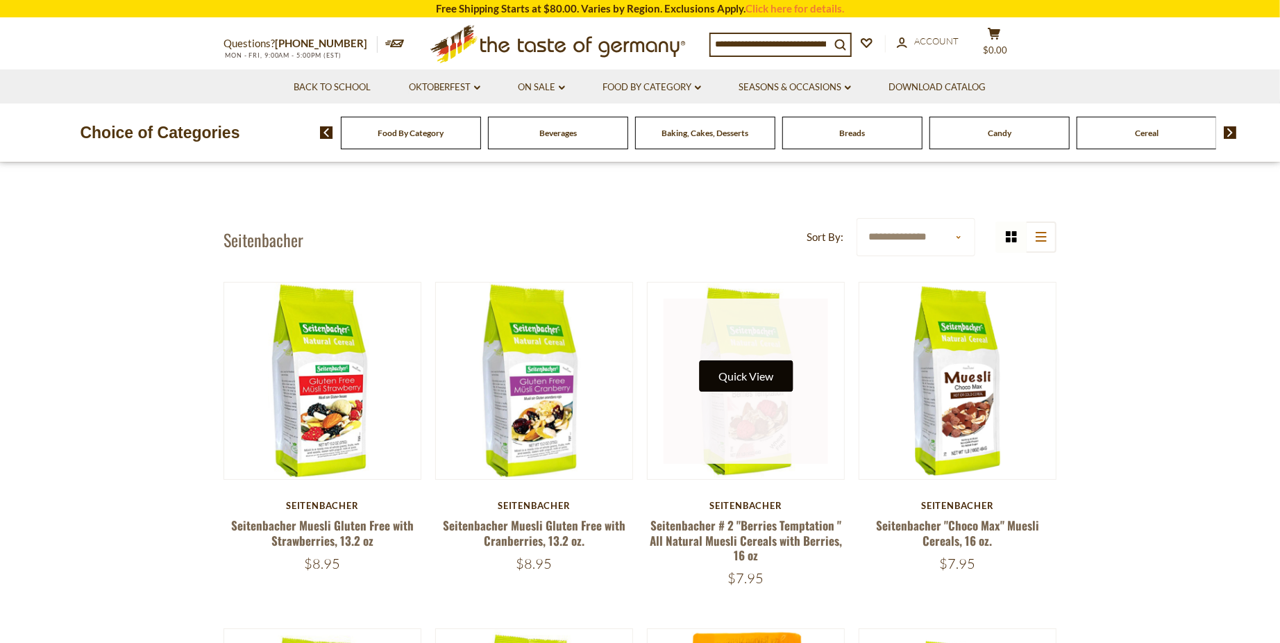
click at [749, 382] on button "Quick View" at bounding box center [746, 375] width 94 height 31
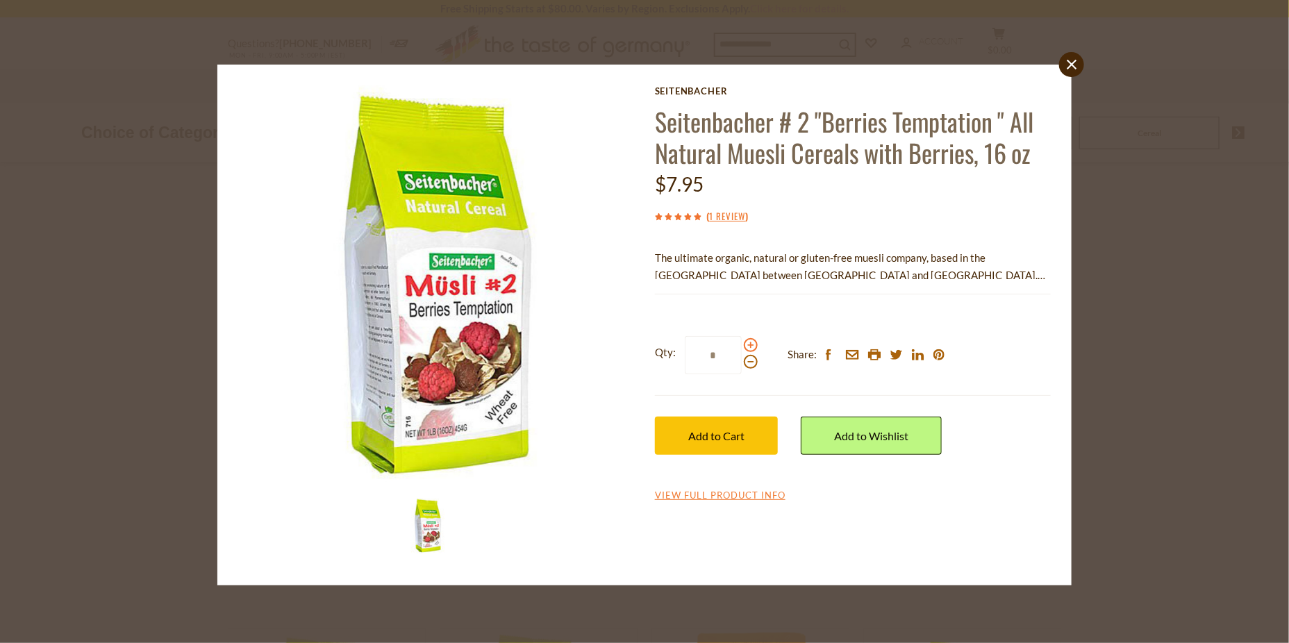
click at [750, 346] on span at bounding box center [751, 345] width 14 height 14
click at [742, 346] on input "*" at bounding box center [713, 355] width 57 height 38
click at [750, 346] on span at bounding box center [751, 345] width 14 height 14
click at [742, 346] on input "*" at bounding box center [713, 355] width 57 height 38
click at [750, 346] on span at bounding box center [751, 345] width 14 height 14
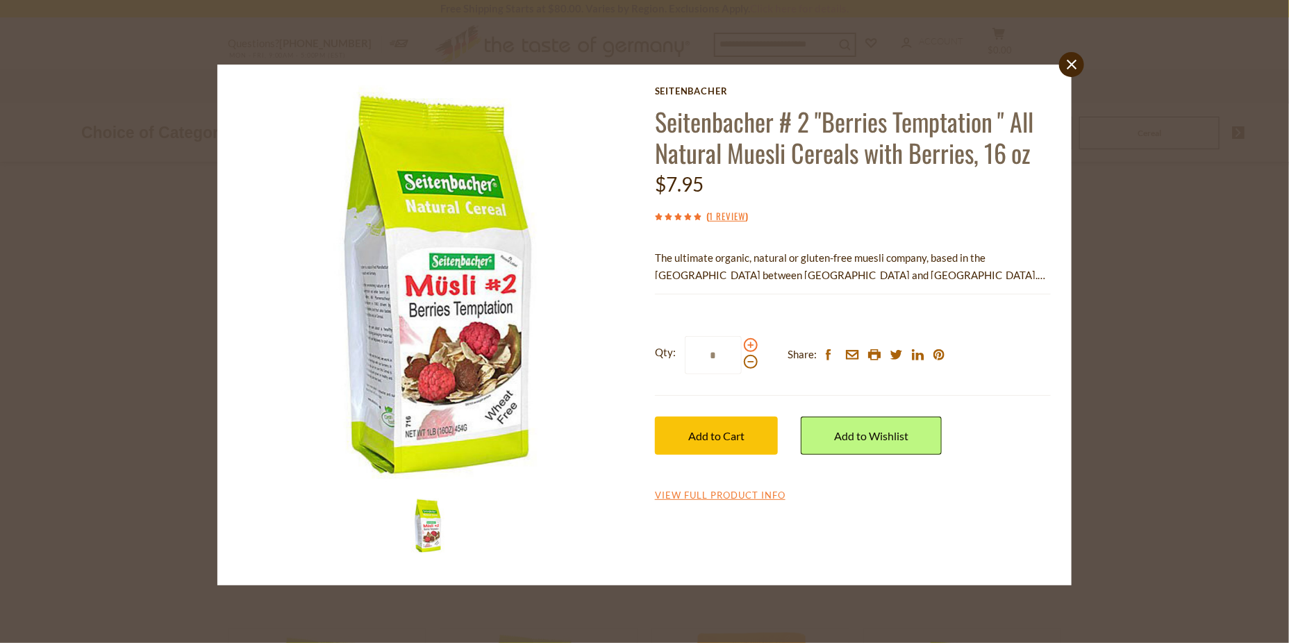
click at [742, 346] on input "*" at bounding box center [713, 355] width 57 height 38
type input "*"
click at [735, 439] on span "Add to Cart" at bounding box center [716, 435] width 56 height 13
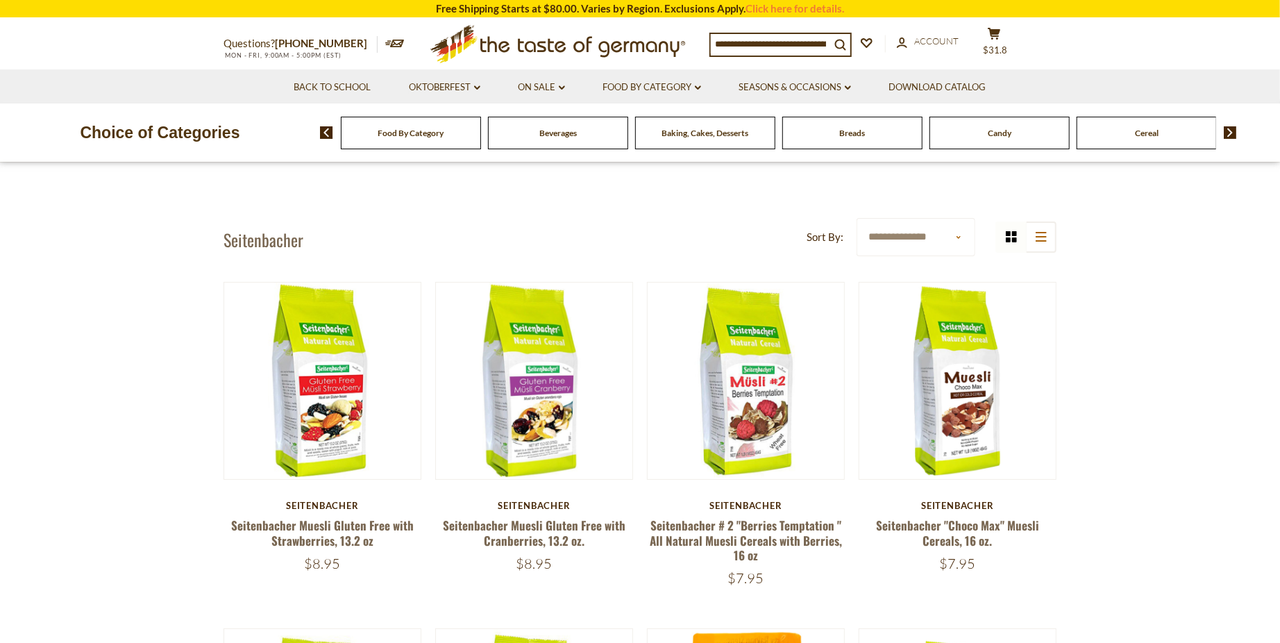
click at [481, 140] on div "Breads" at bounding box center [411, 133] width 140 height 33
click at [855, 137] on span "Breads" at bounding box center [853, 133] width 26 height 10
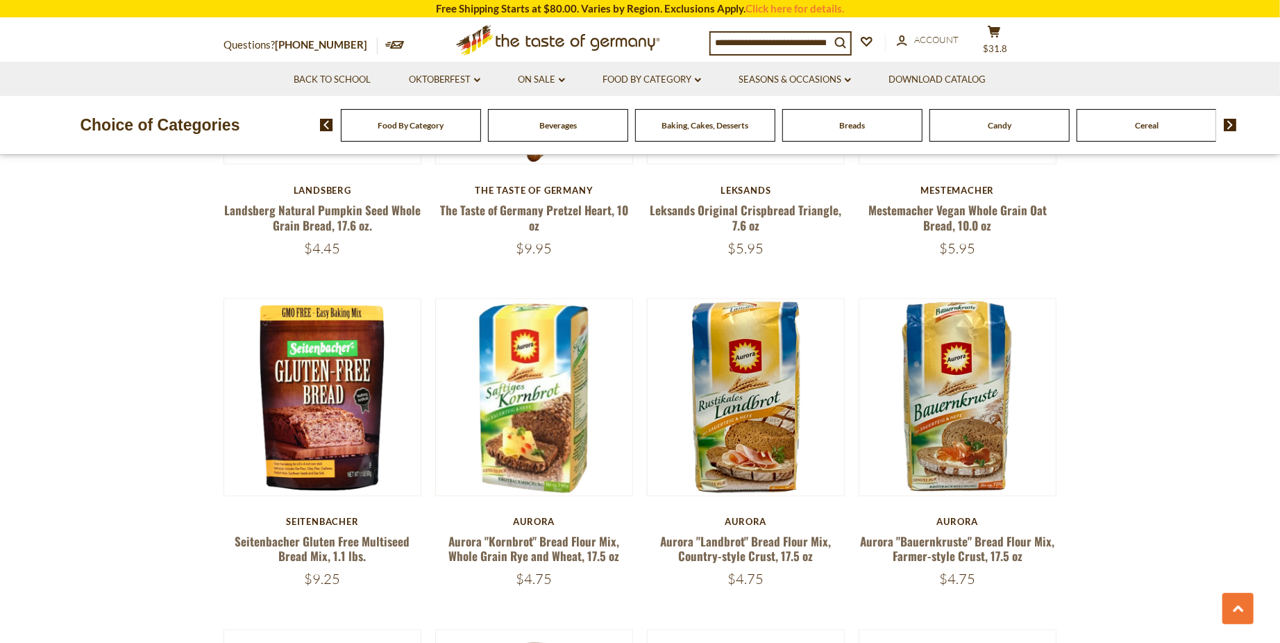
scroll to position [1055, 0]
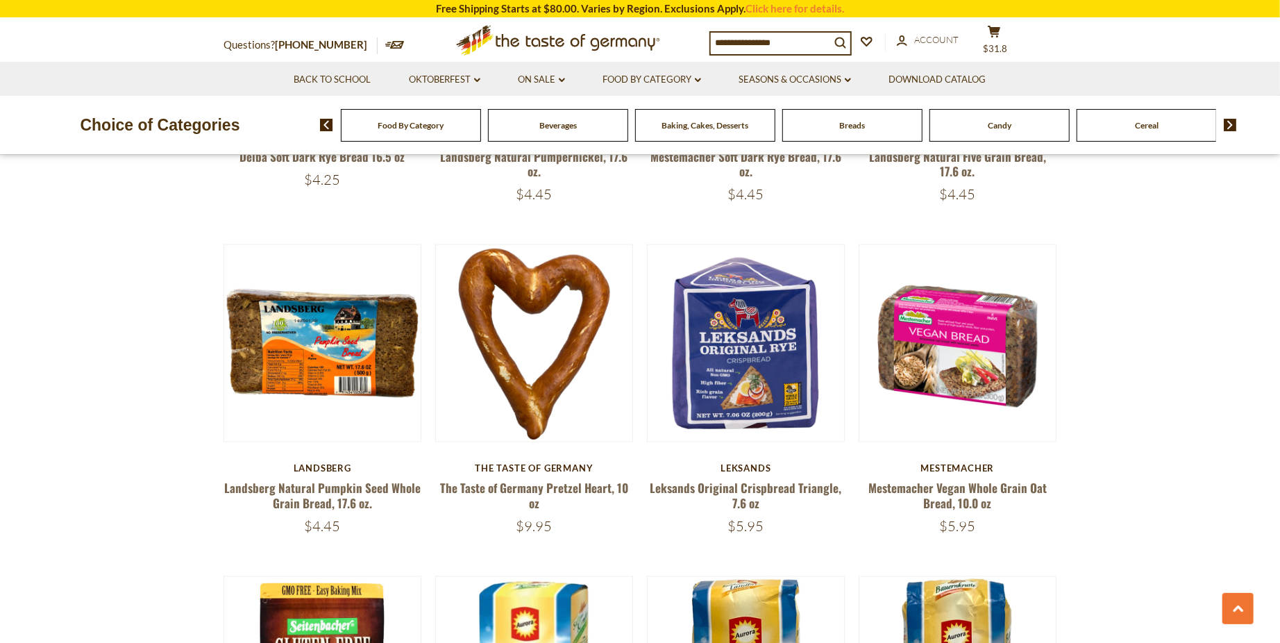
click at [726, 127] on span "Baking, Cakes, Desserts" at bounding box center [705, 125] width 87 height 10
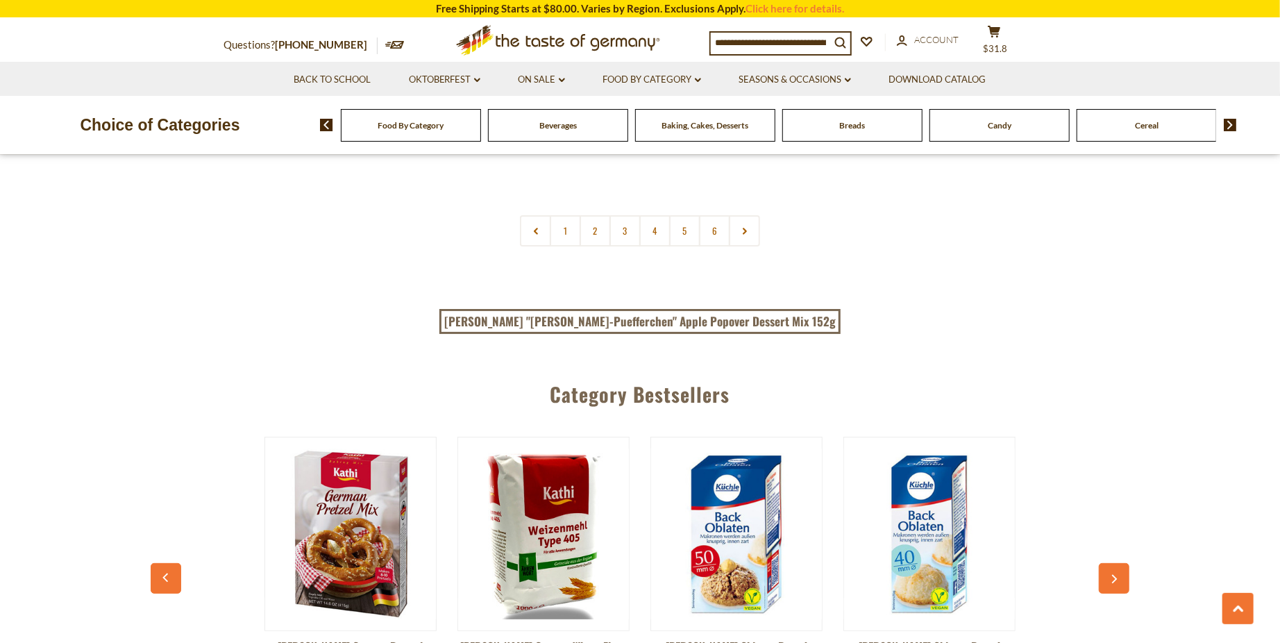
scroll to position [3388, 0]
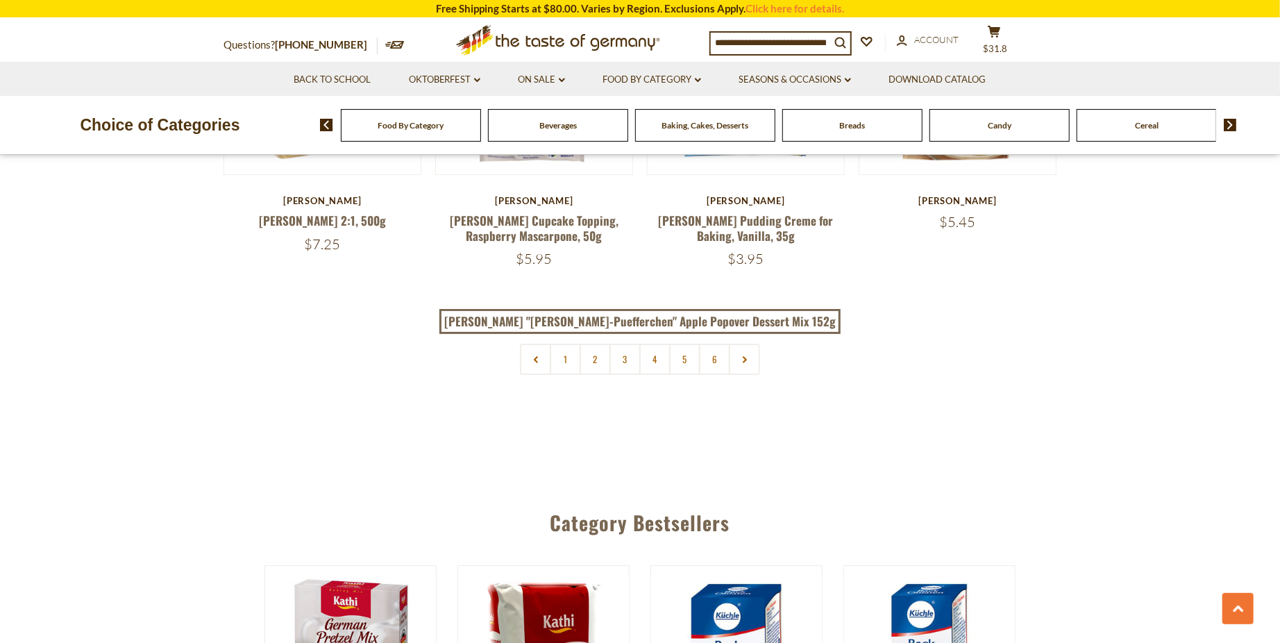
click at [1230, 126] on img at bounding box center [1230, 125] width 13 height 12
click at [297, 133] on div "Cookies" at bounding box center [227, 125] width 140 height 33
click at [1109, 128] on span "Cookies" at bounding box center [1111, 125] width 30 height 10
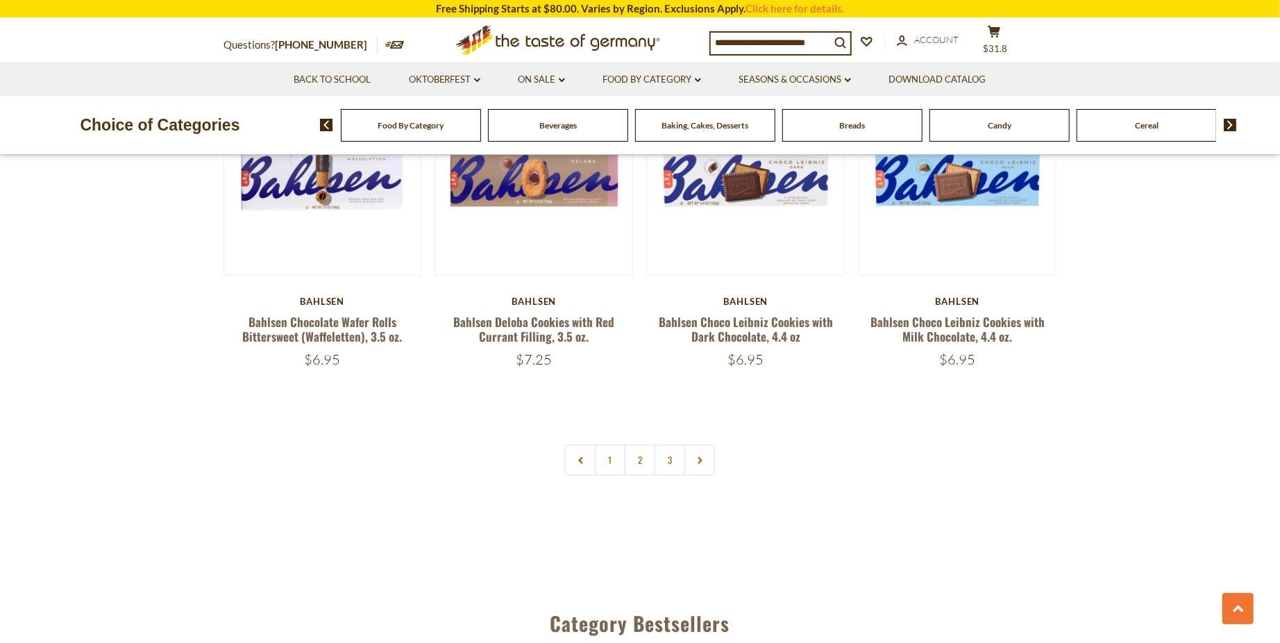
scroll to position [3388, 0]
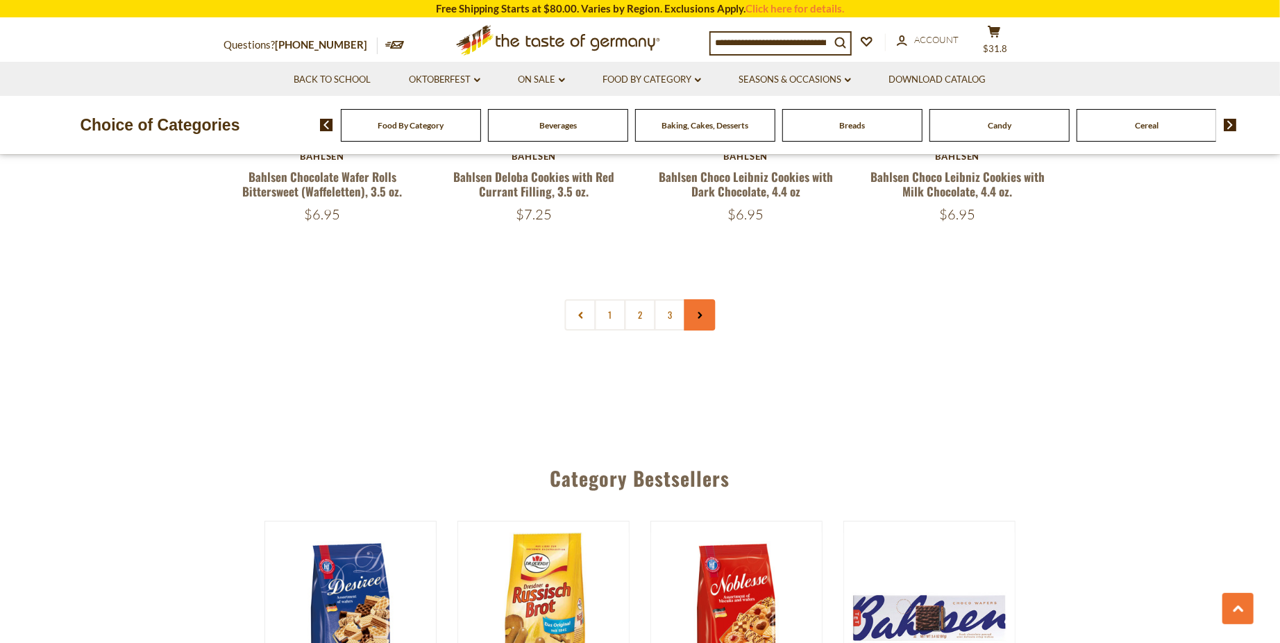
click at [704, 316] on link at bounding box center [700, 314] width 31 height 31
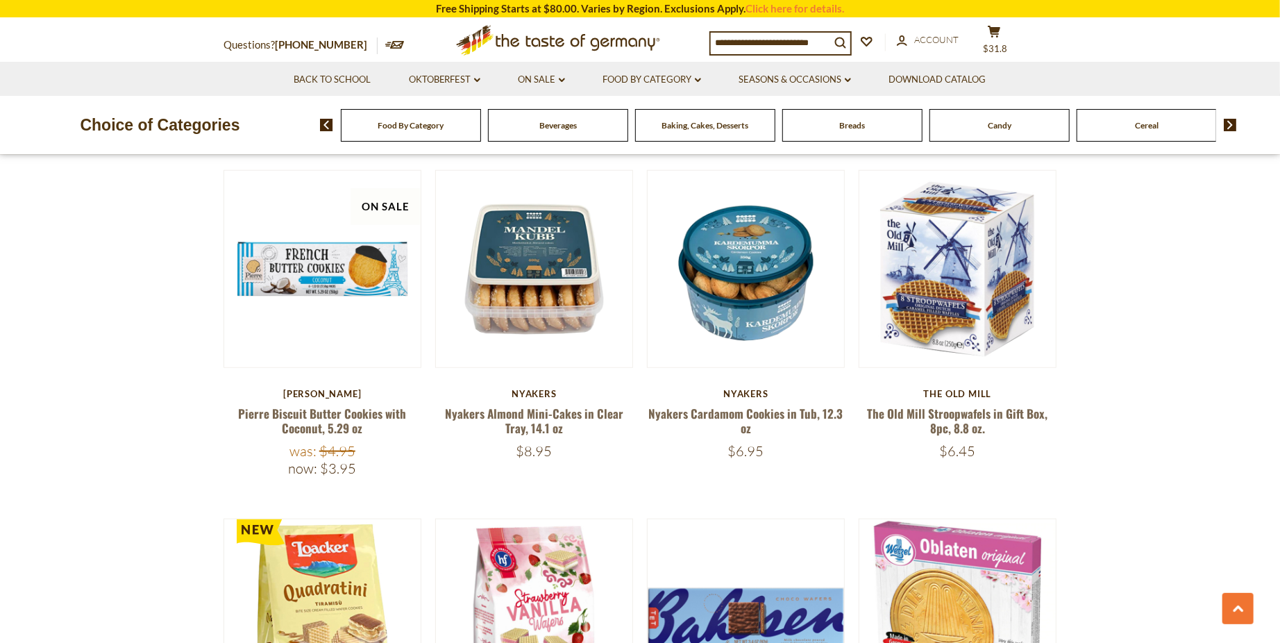
scroll to position [722, 0]
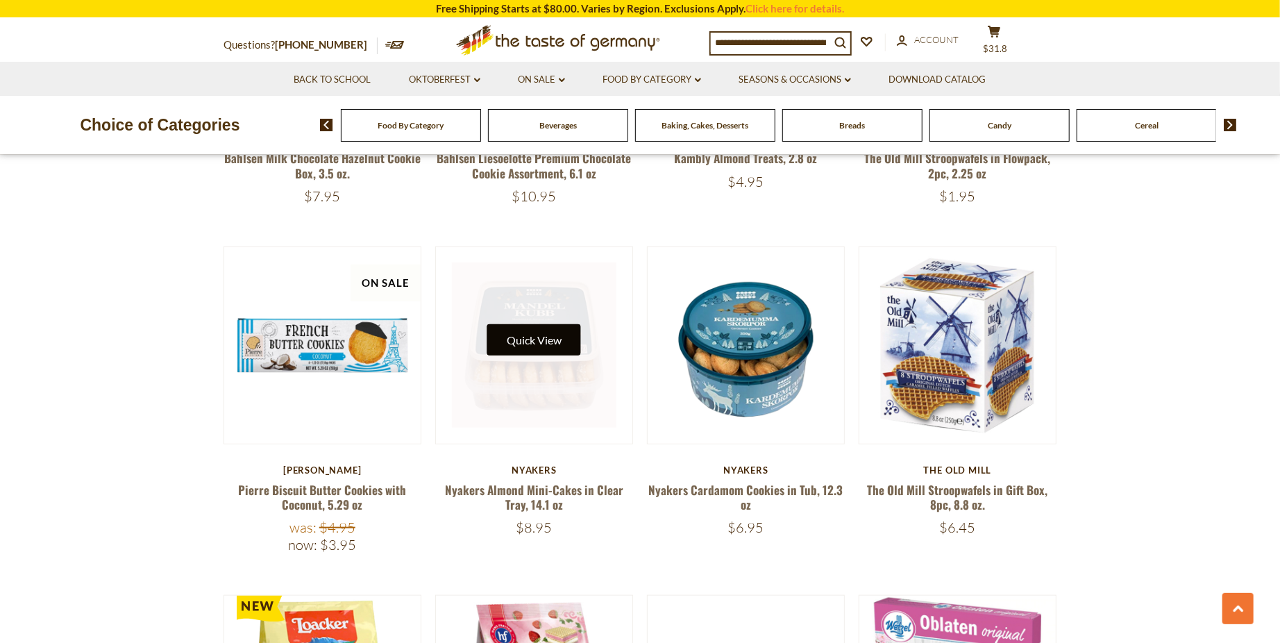
click at [545, 349] on button "Quick View" at bounding box center [534, 339] width 94 height 31
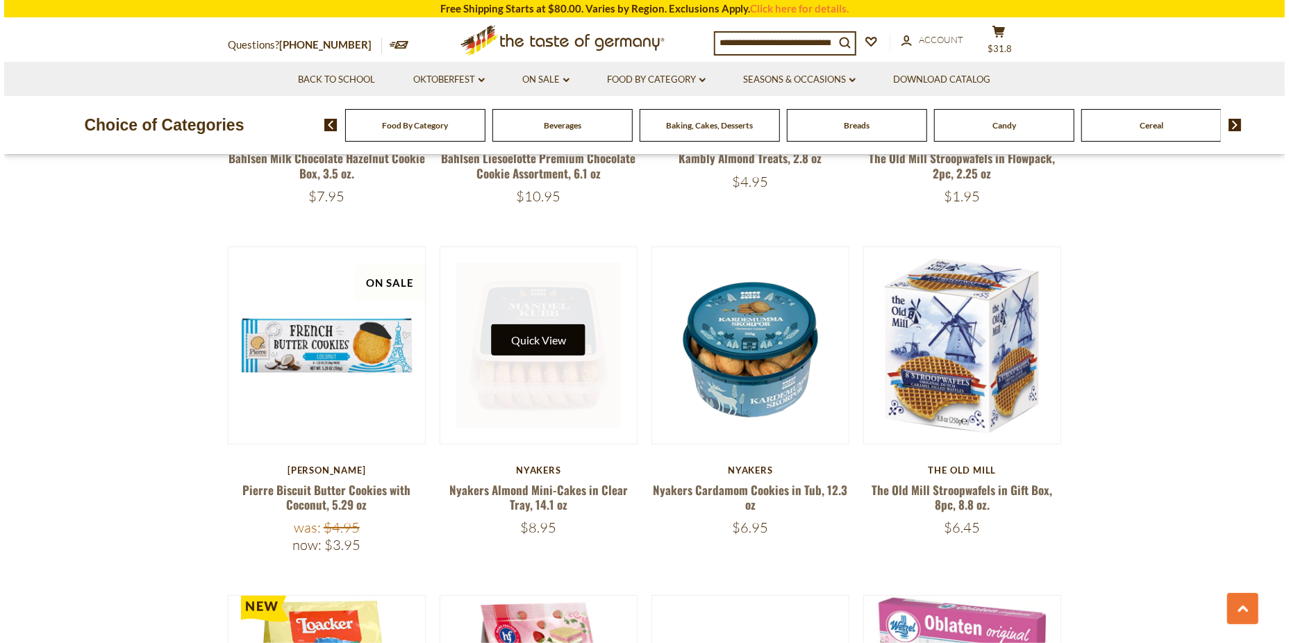
scroll to position [724, 0]
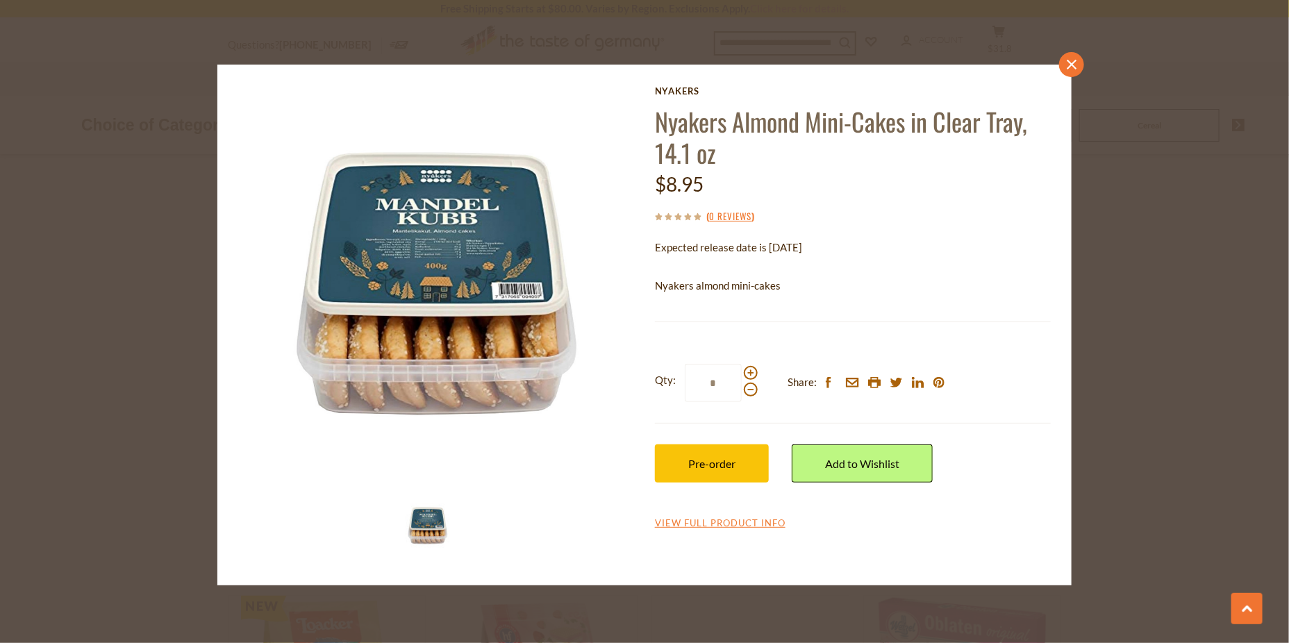
click at [1073, 64] on icon "close" at bounding box center [1072, 64] width 10 height 10
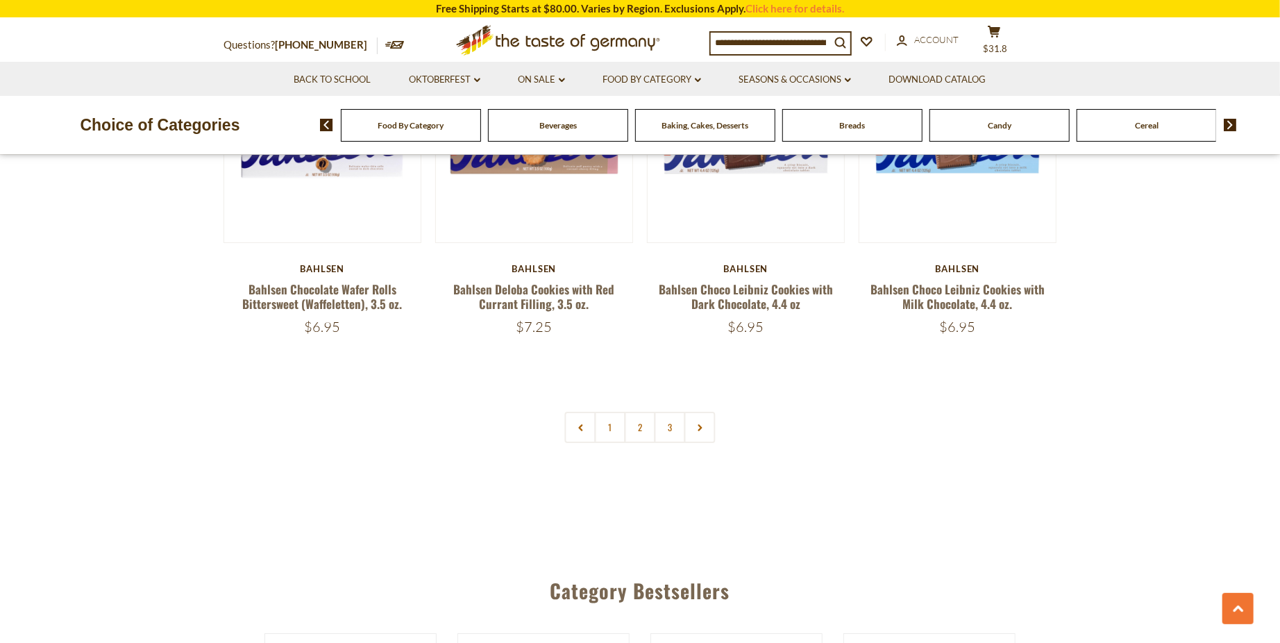
scroll to position [3277, 0]
click at [701, 428] on icon at bounding box center [700, 426] width 8 height 7
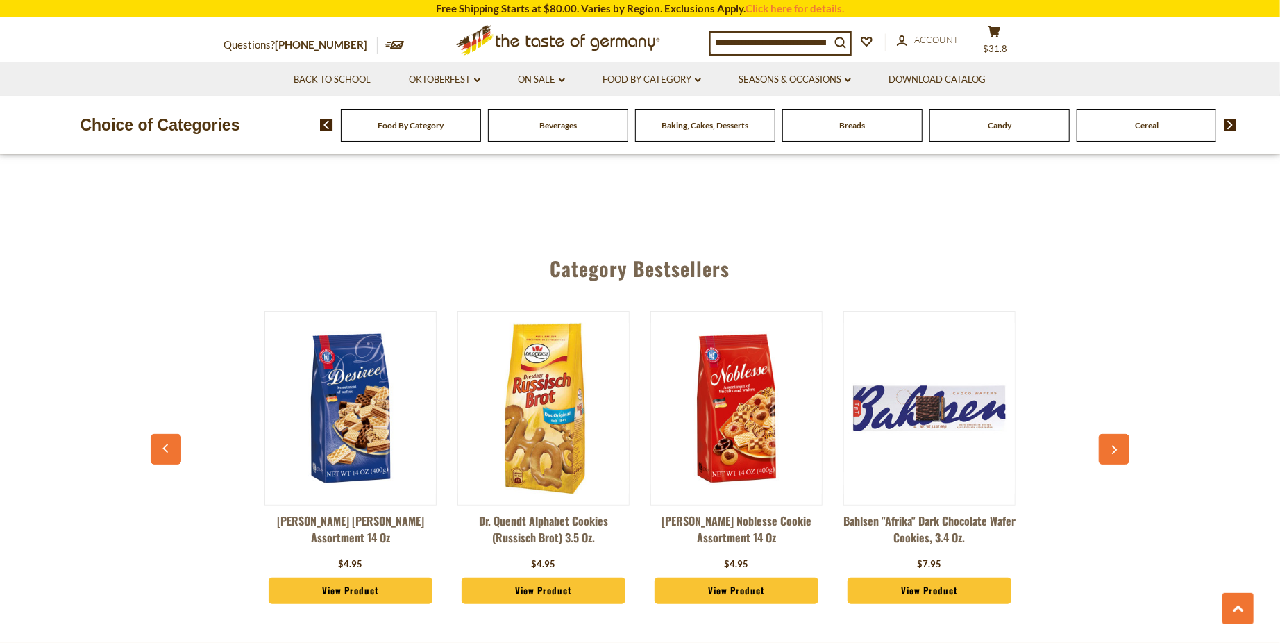
scroll to position [3722, 0]
